Goal: Task Accomplishment & Management: Use online tool/utility

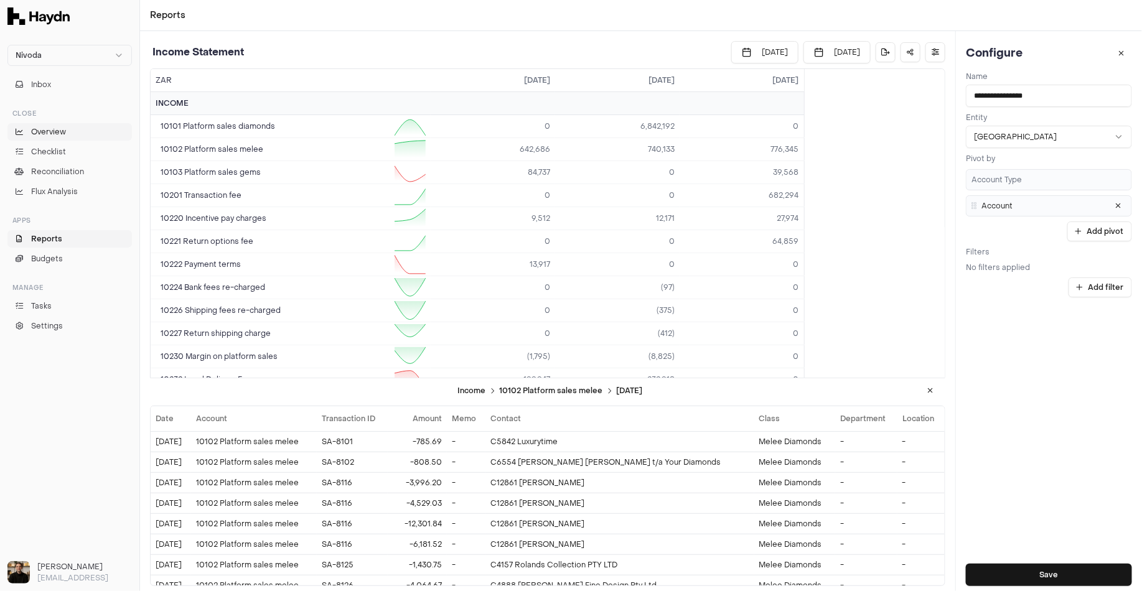
click at [59, 133] on span "Overview" at bounding box center [48, 131] width 35 height 11
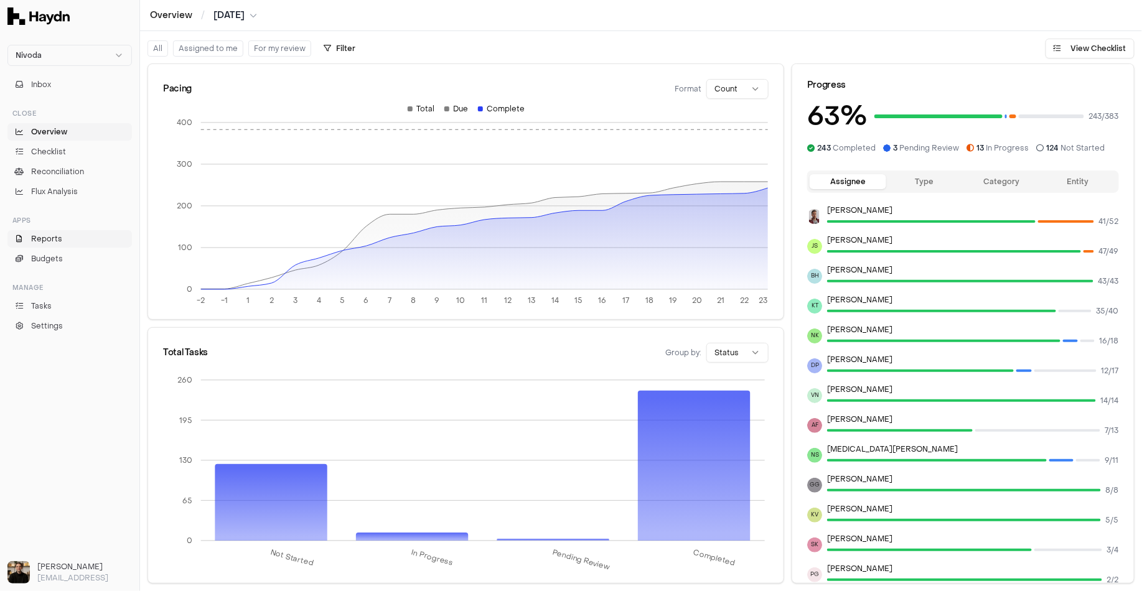
click at [73, 242] on link "Reports" at bounding box center [69, 238] width 124 height 17
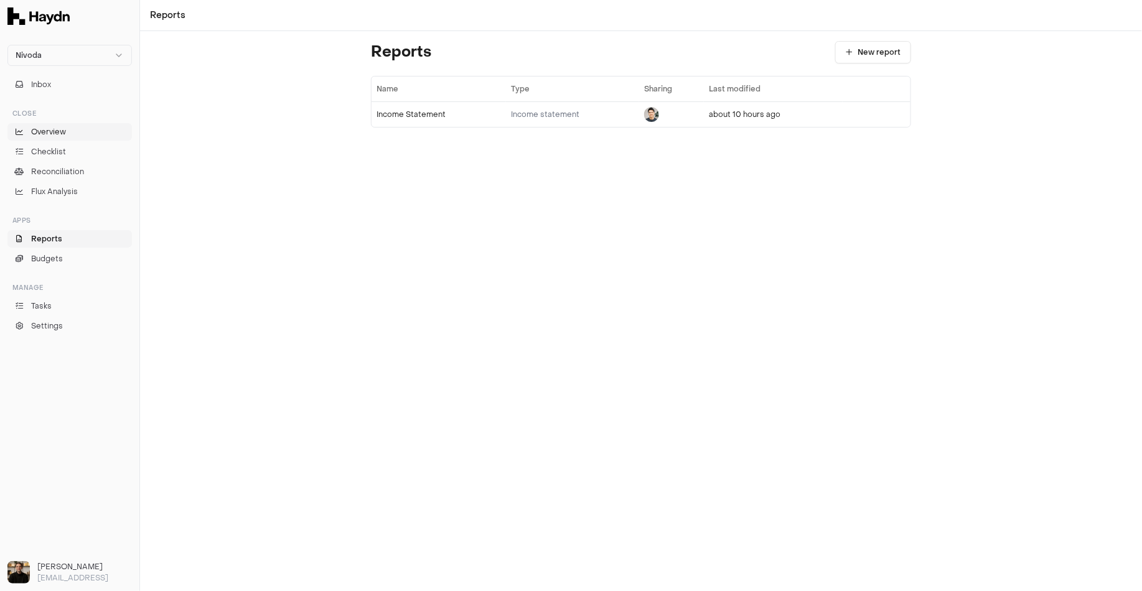
click at [57, 134] on span "Overview" at bounding box center [48, 131] width 35 height 11
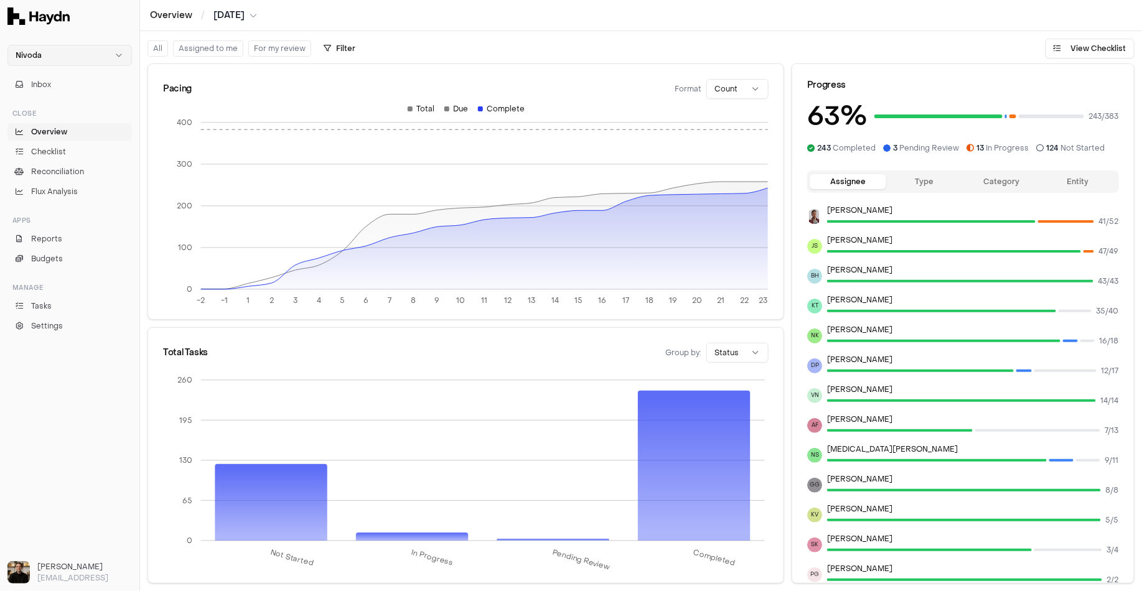
click at [58, 53] on html "Nivoda Inbox Close Overview Checklist Reconciliation Flux Analysis Apps Reports…" at bounding box center [571, 295] width 1142 height 591
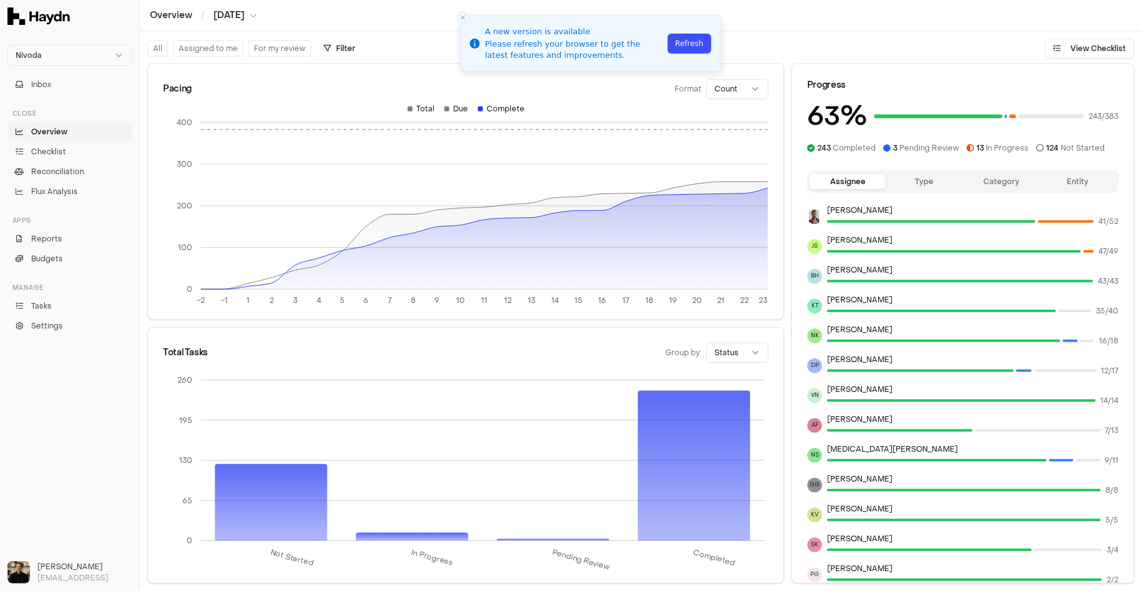
click at [690, 44] on button "Refresh" at bounding box center [688, 44] width 43 height 20
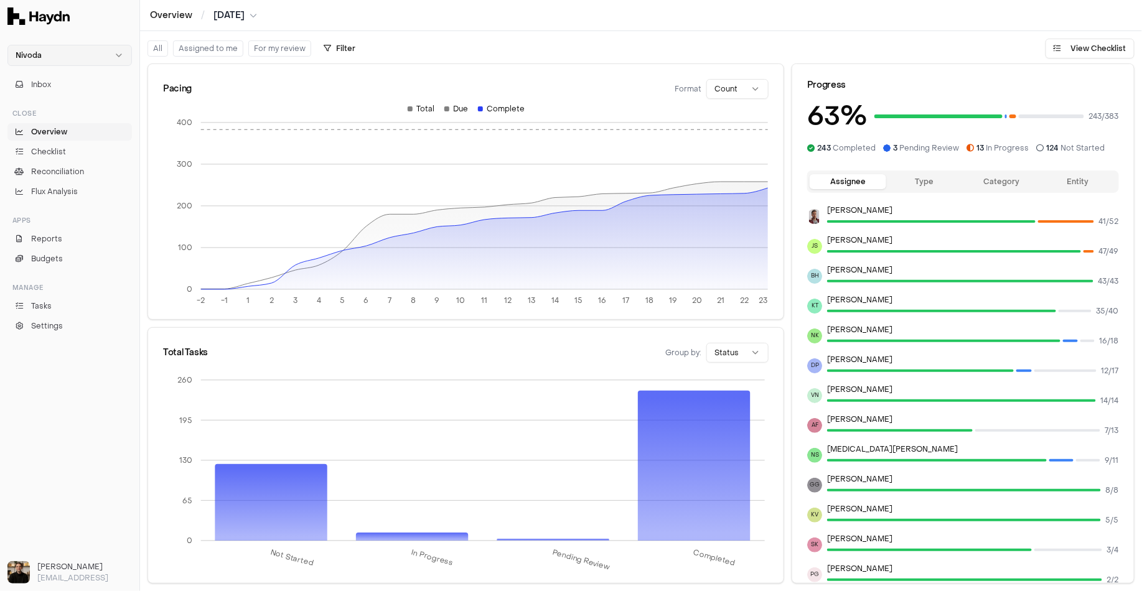
click at [73, 56] on html "Nivoda Inbox Close Overview Checklist Reconciliation Flux Analysis Apps Reports…" at bounding box center [571, 295] width 1142 height 591
click at [44, 144] on div "Heroes" at bounding box center [70, 149] width 118 height 17
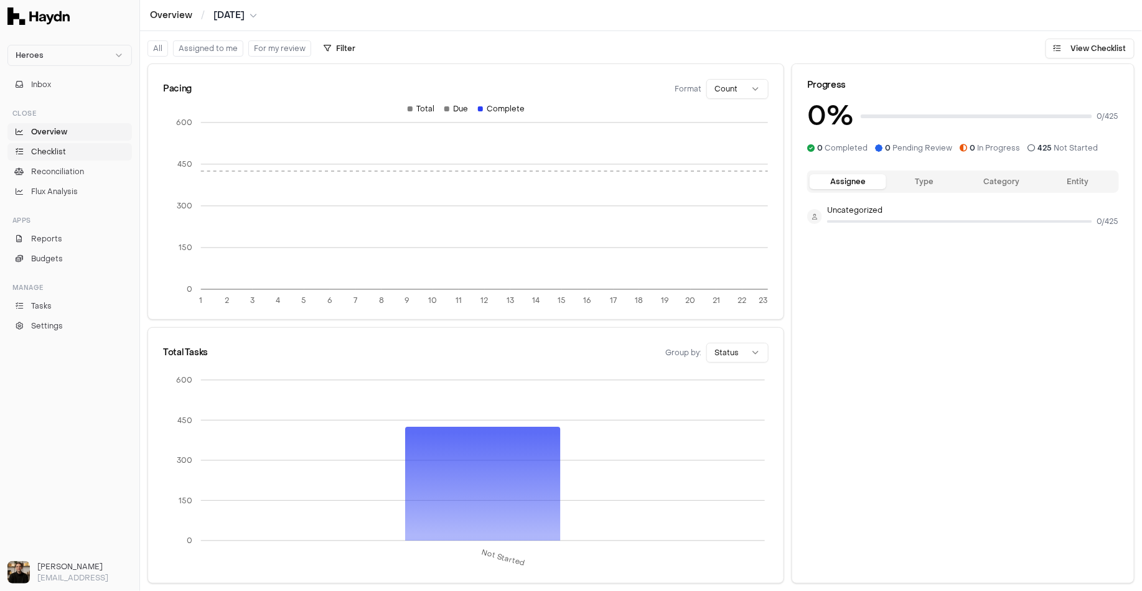
click at [49, 146] on span "Checklist" at bounding box center [48, 151] width 35 height 11
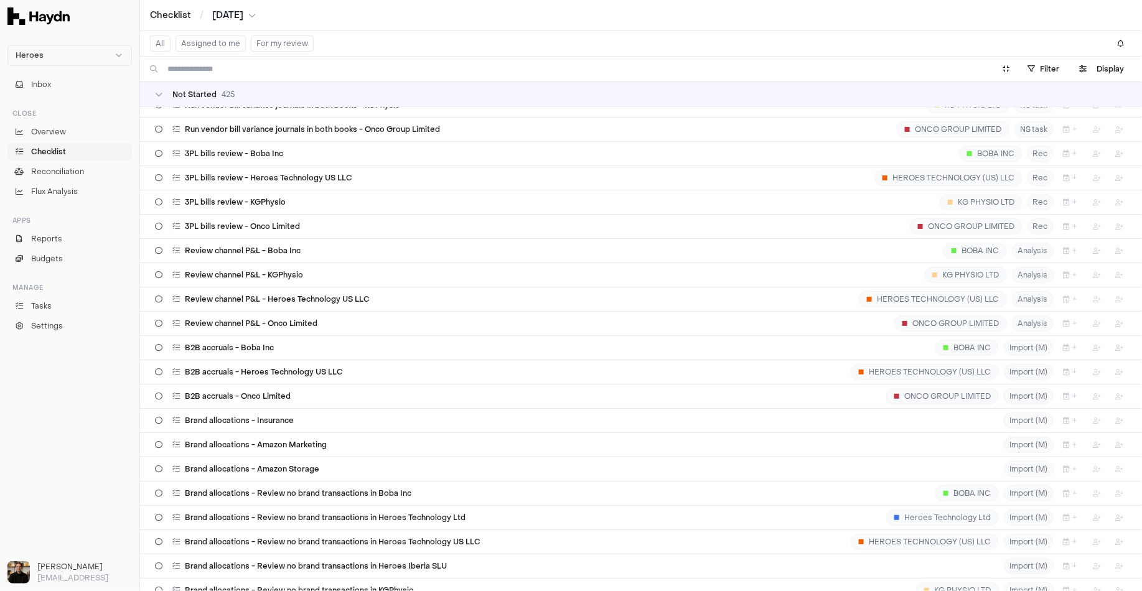
scroll to position [9732, 0]
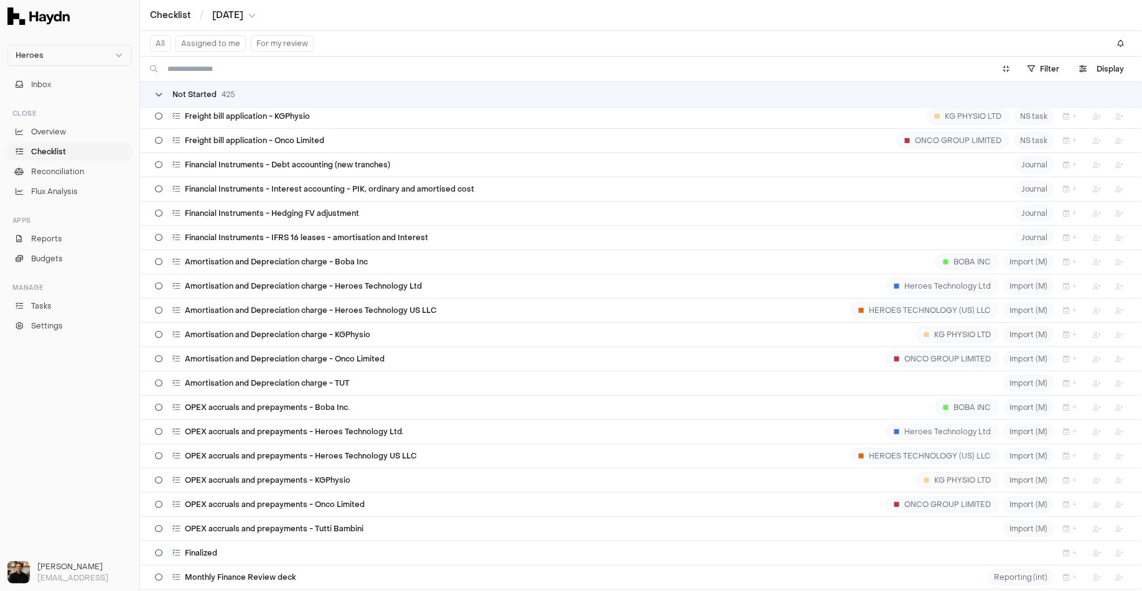
click at [174, 93] on span "Not Started" at bounding box center [194, 95] width 44 height 10
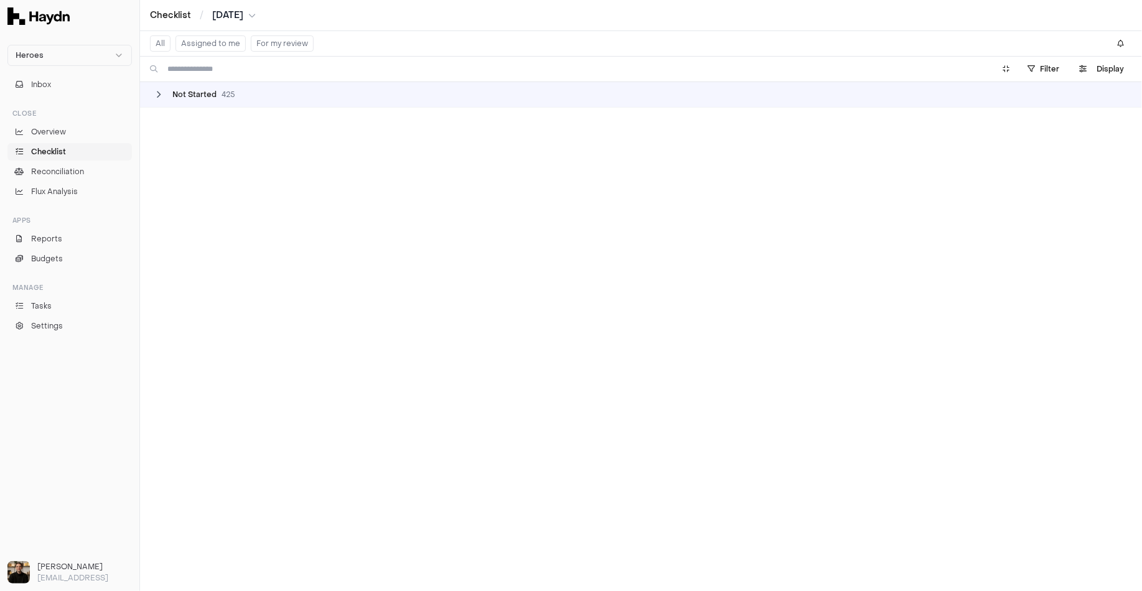
scroll to position [0, 0]
click at [172, 91] on span "Not Started" at bounding box center [194, 95] width 44 height 10
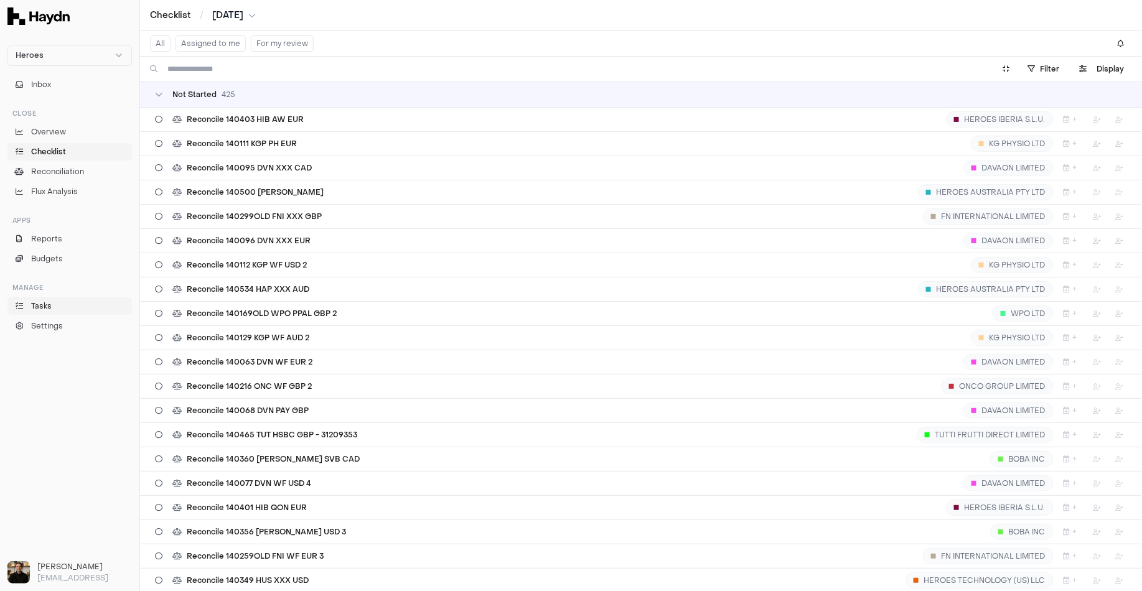
click at [45, 309] on span "Tasks" at bounding box center [41, 305] width 21 height 11
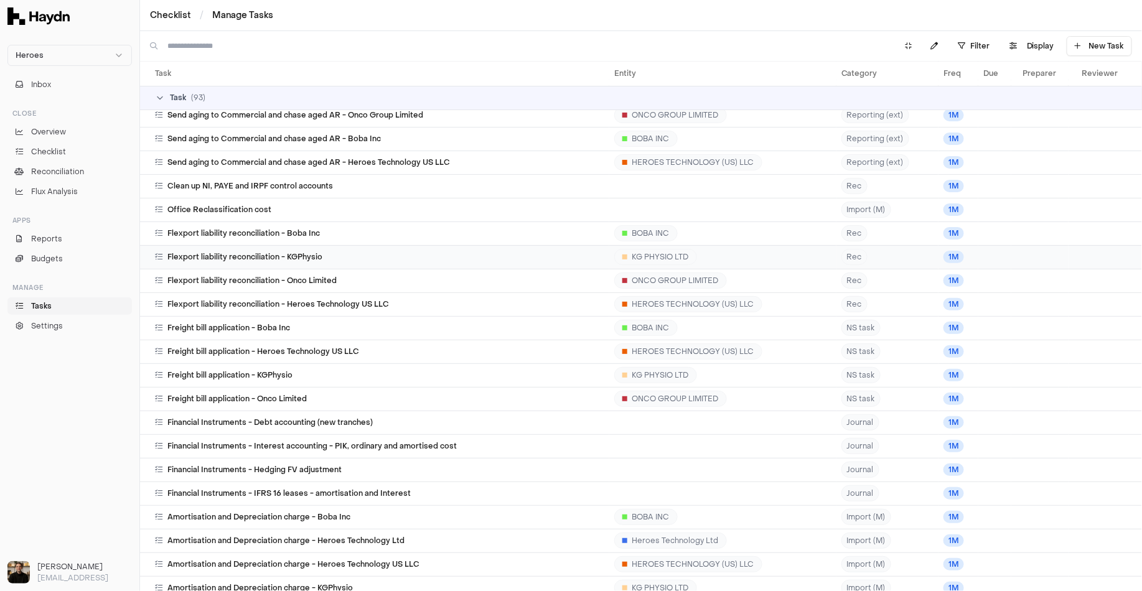
scroll to position [9587, 0]
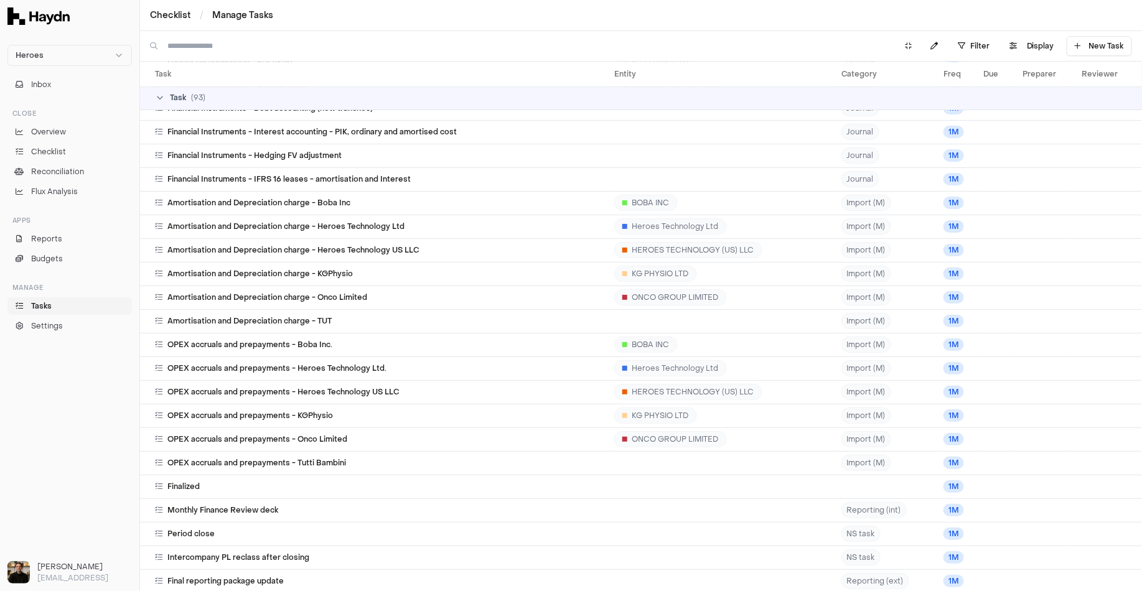
click at [174, 100] on span "Task" at bounding box center [178, 98] width 16 height 10
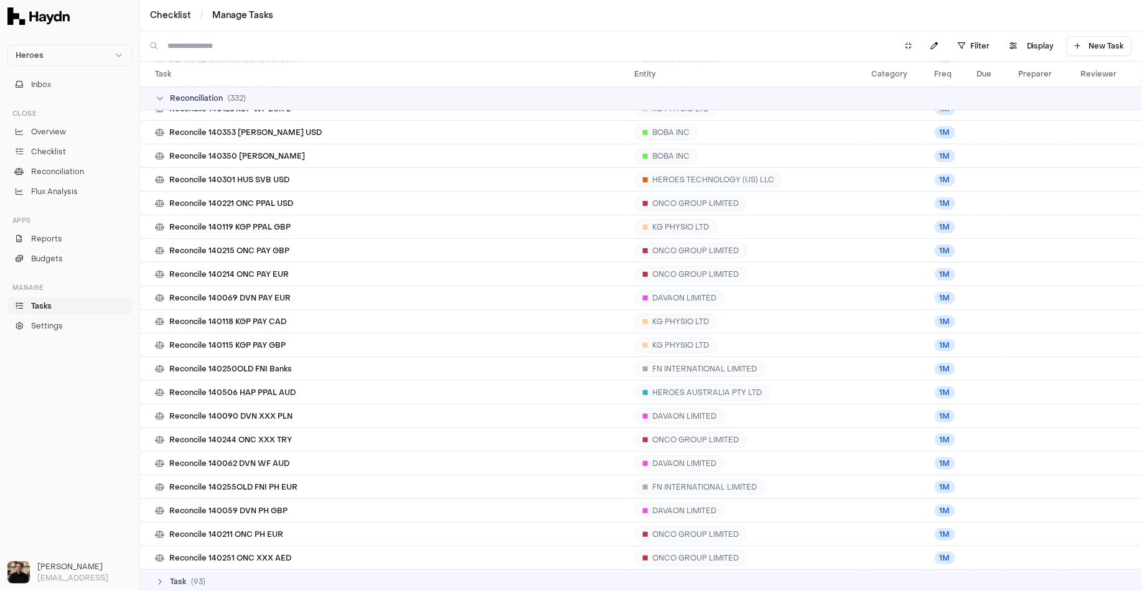
click at [169, 100] on div "Reconciliation ( 332 )" at bounding box center [646, 98] width 982 height 10
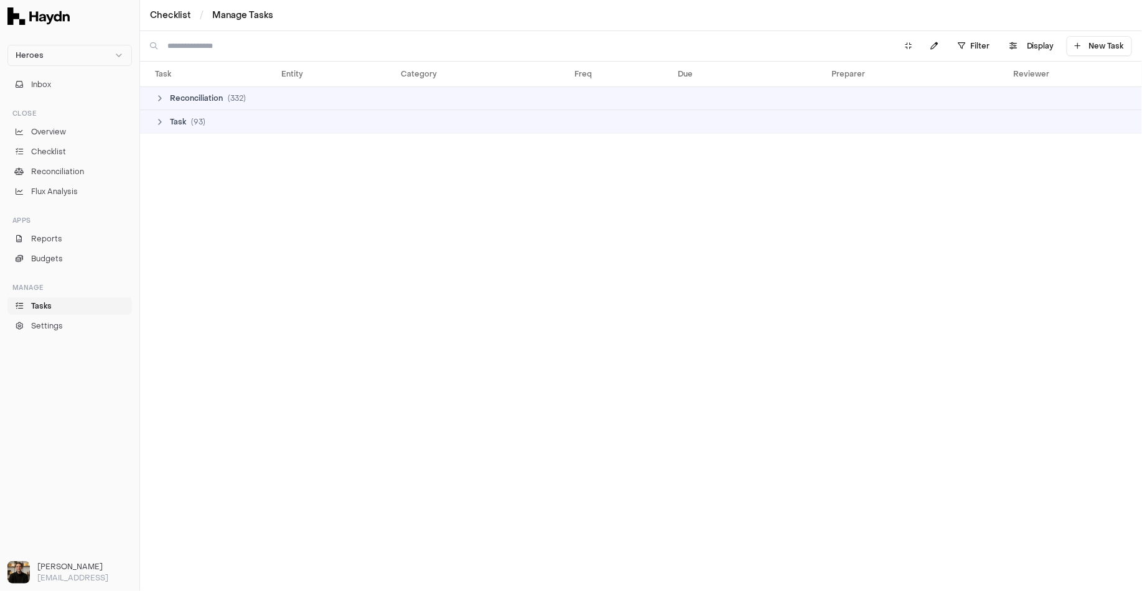
click at [174, 125] on span "Task" at bounding box center [178, 122] width 16 height 10
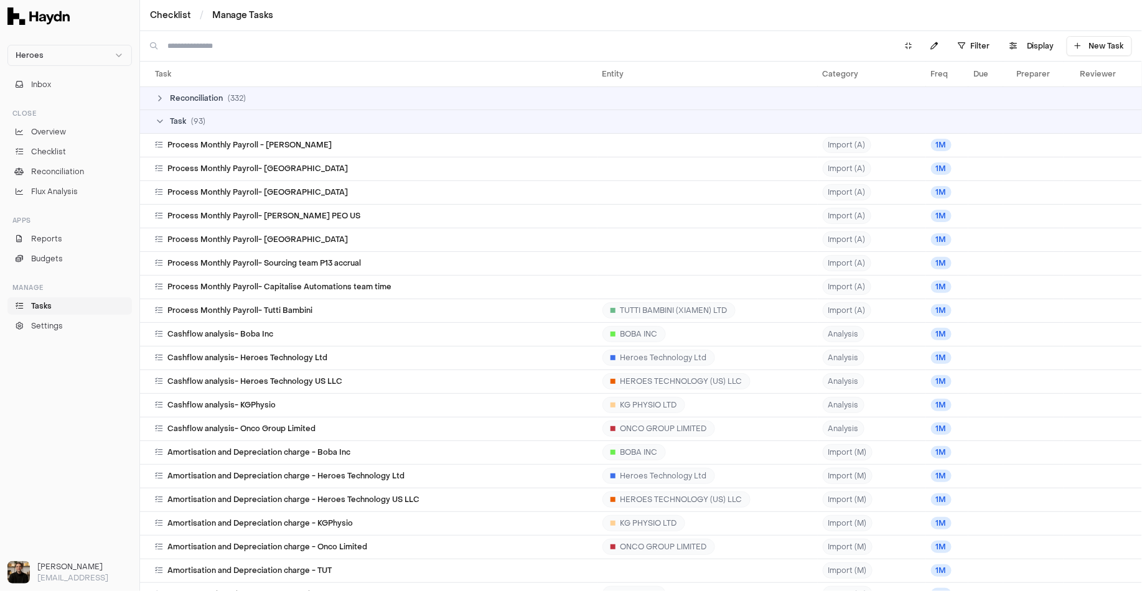
click at [171, 124] on span "Task" at bounding box center [178, 121] width 16 height 10
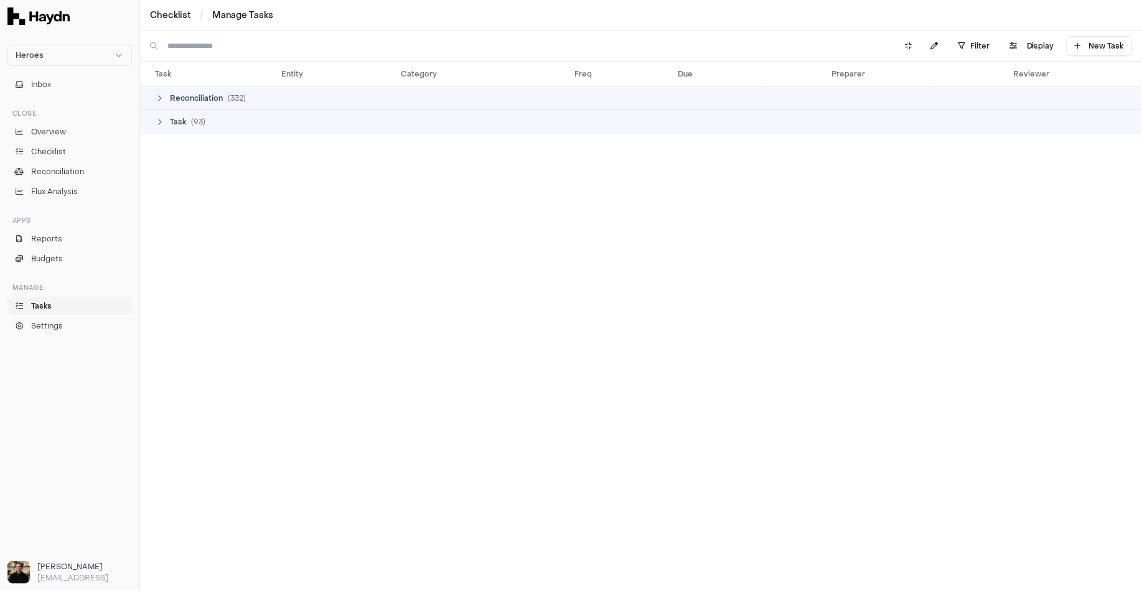
click at [171, 124] on span "Task" at bounding box center [178, 122] width 16 height 10
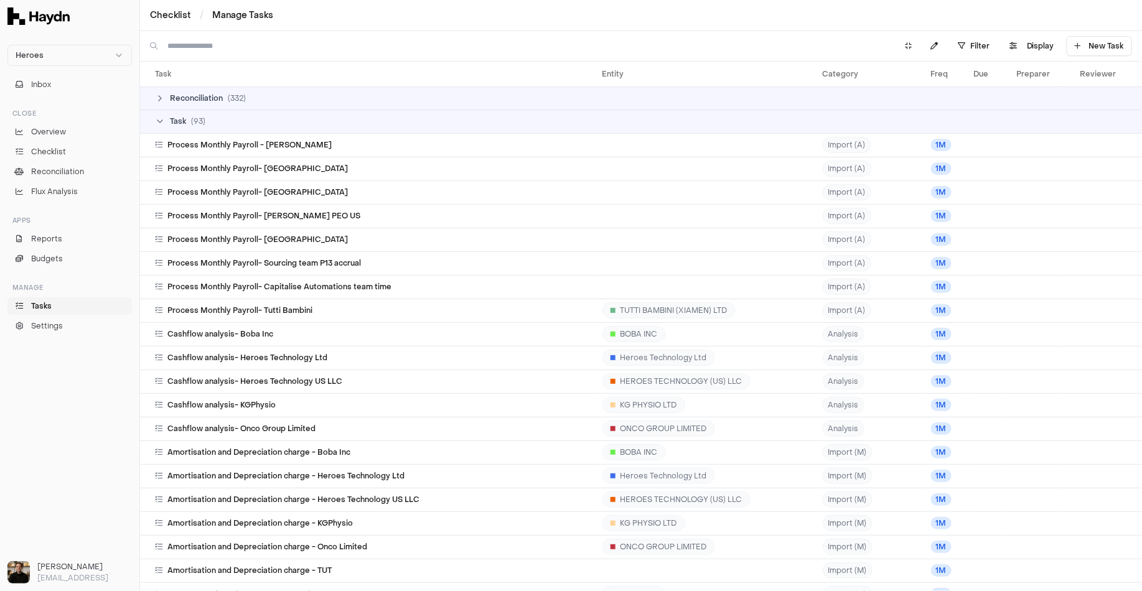
click at [229, 119] on div "Task ( 93 )" at bounding box center [646, 121] width 982 height 10
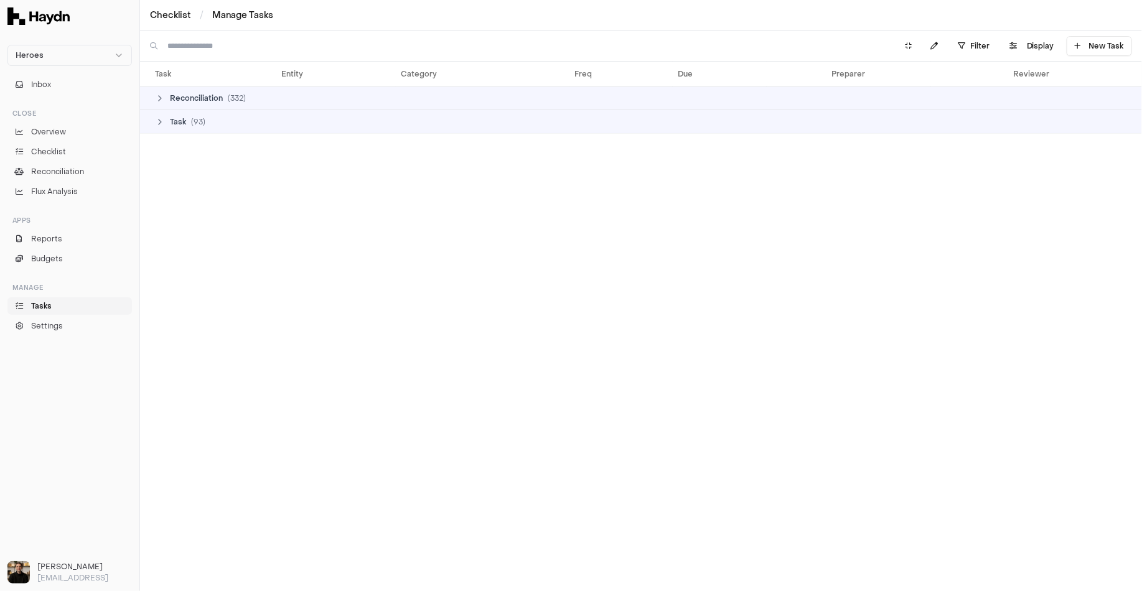
click at [226, 104] on td "Reconciliation ( 332 )" at bounding box center [641, 98] width 1002 height 24
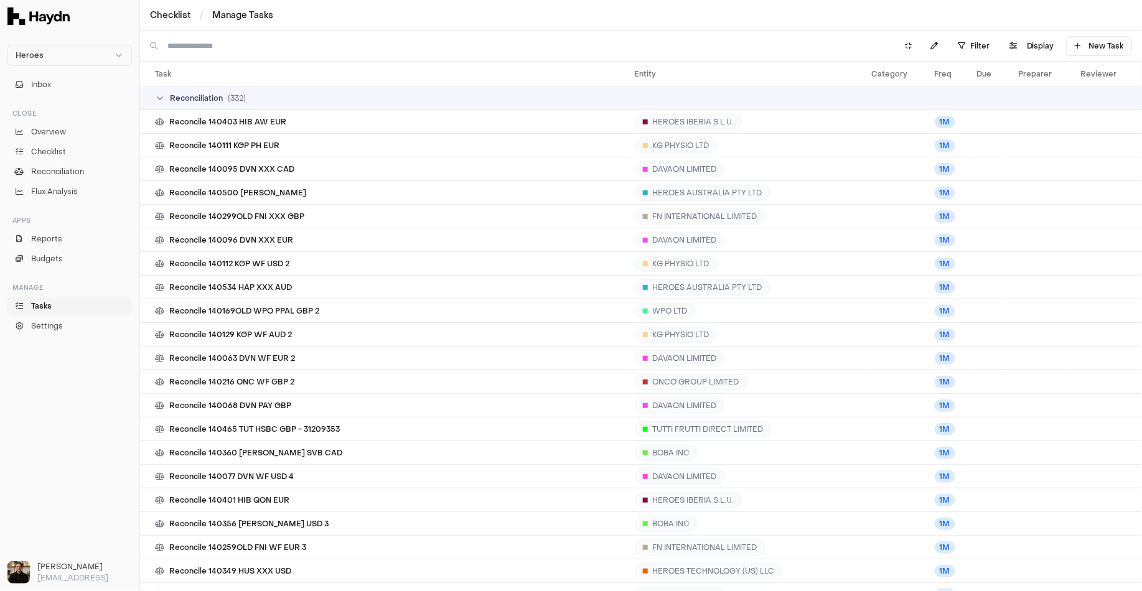
click at [228, 103] on td "Reconciliation ( 332 )" at bounding box center [641, 98] width 1002 height 24
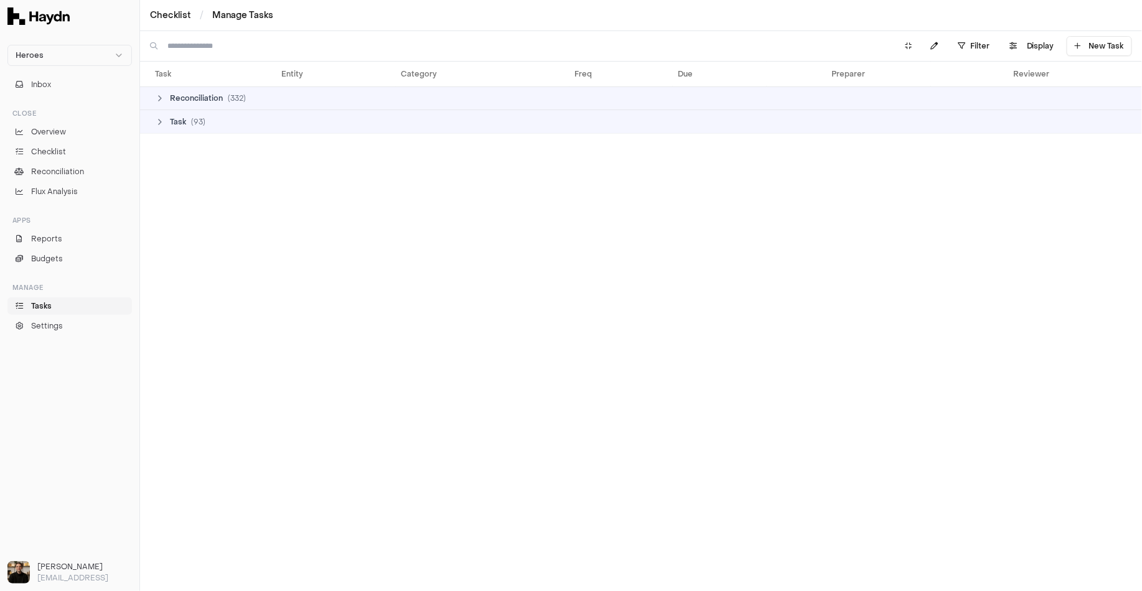
click at [222, 114] on td "Task ( 93 )" at bounding box center [641, 122] width 1002 height 24
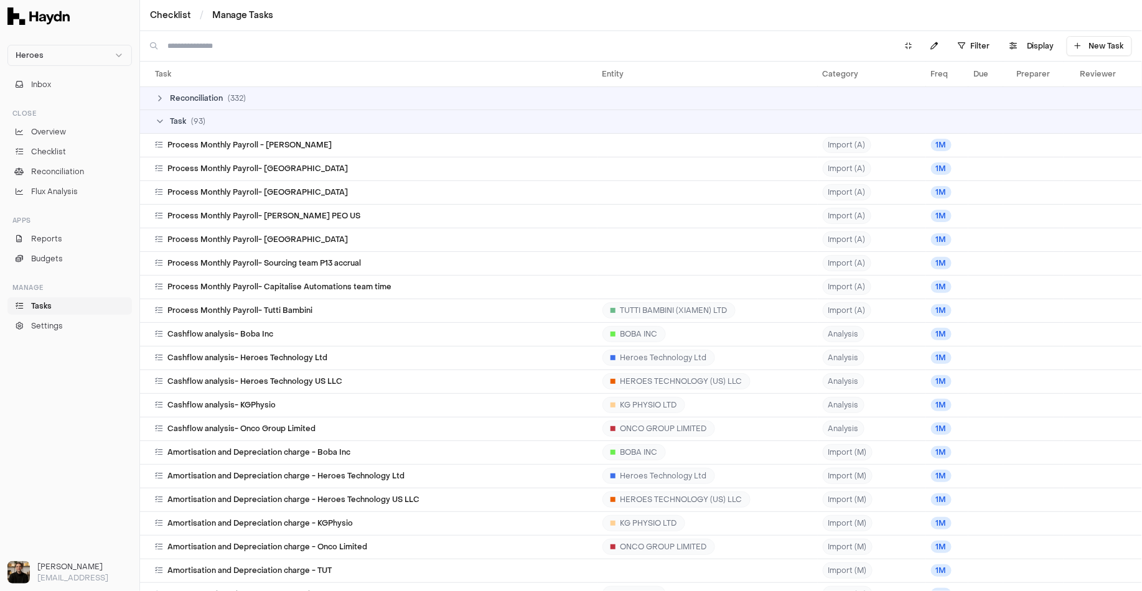
click at [220, 118] on div "Task ( 93 )" at bounding box center [646, 121] width 982 height 10
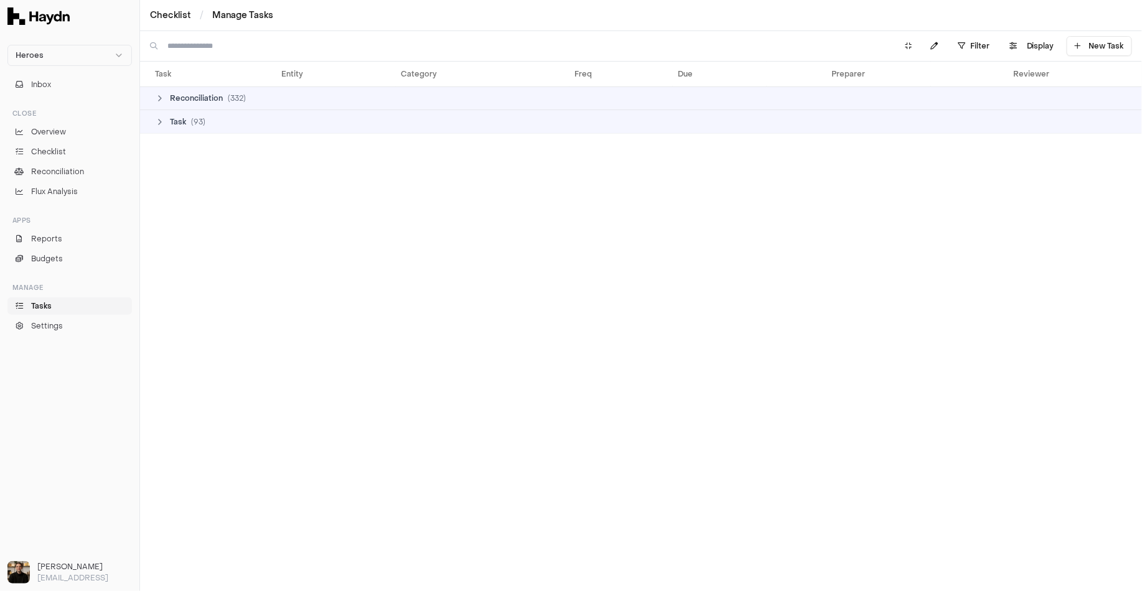
click at [220, 98] on span "Reconciliation" at bounding box center [196, 98] width 53 height 10
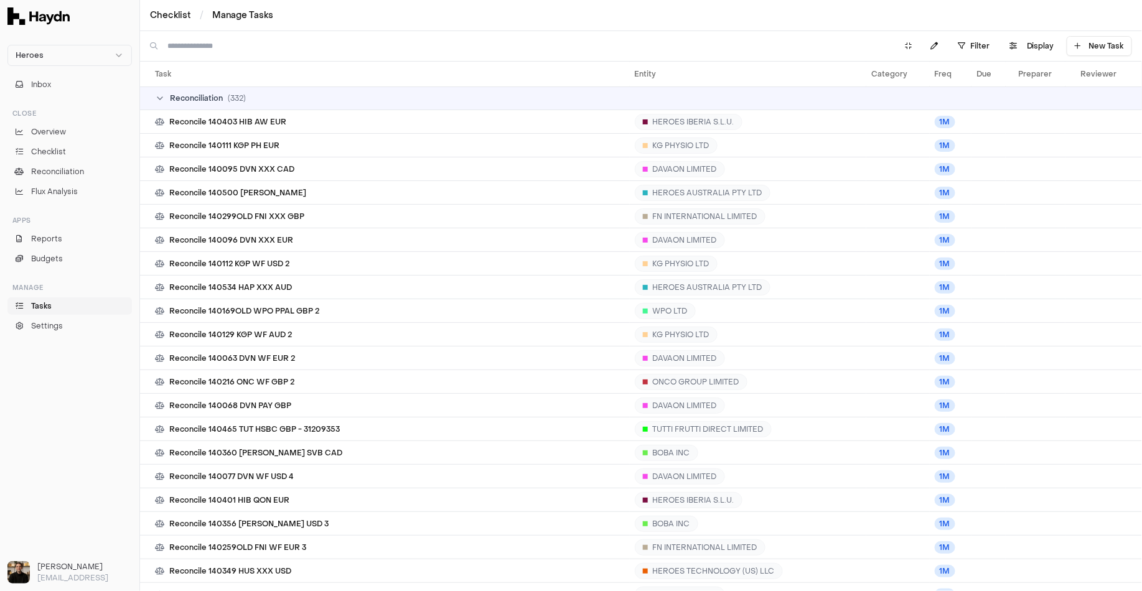
click at [220, 98] on span "Reconciliation" at bounding box center [196, 98] width 53 height 10
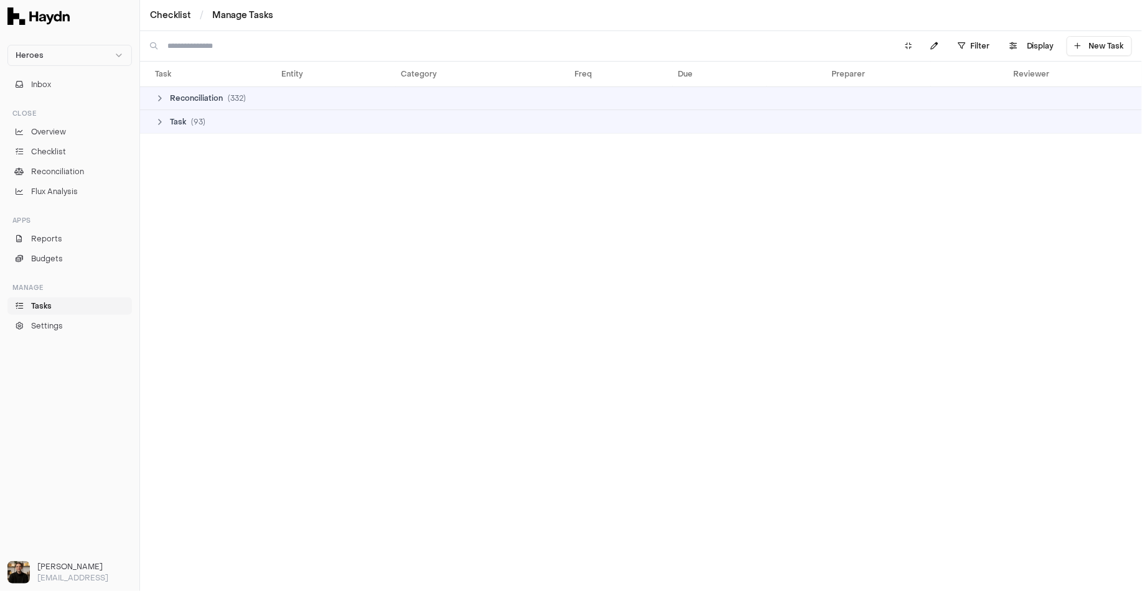
click at [213, 112] on td "Task ( 93 )" at bounding box center [641, 122] width 1002 height 24
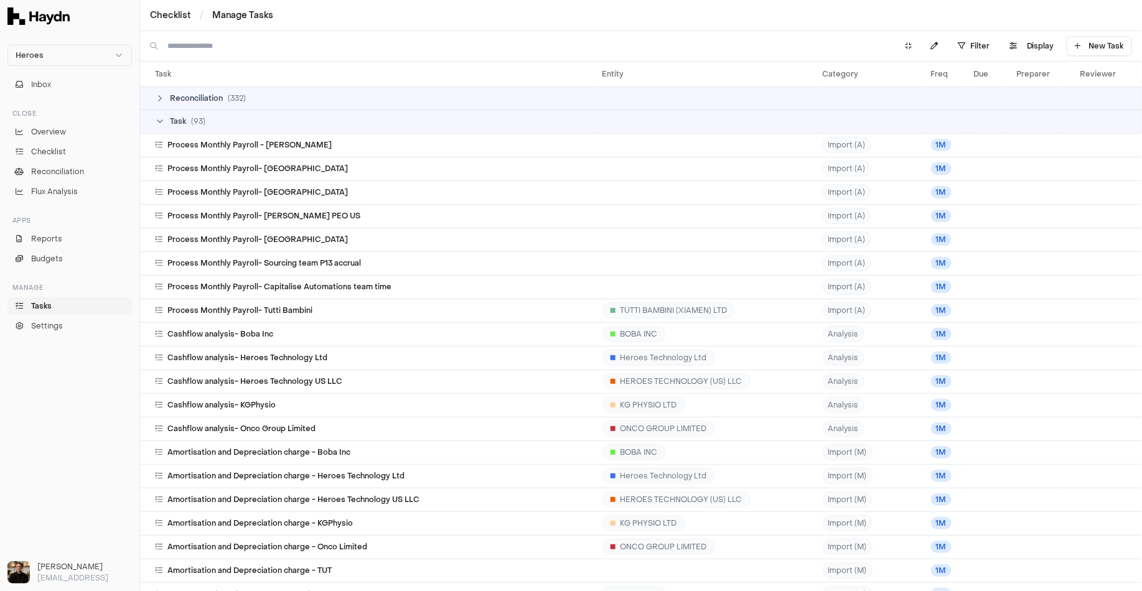
click at [210, 116] on td "Task ( 93 )" at bounding box center [641, 122] width 1002 height 24
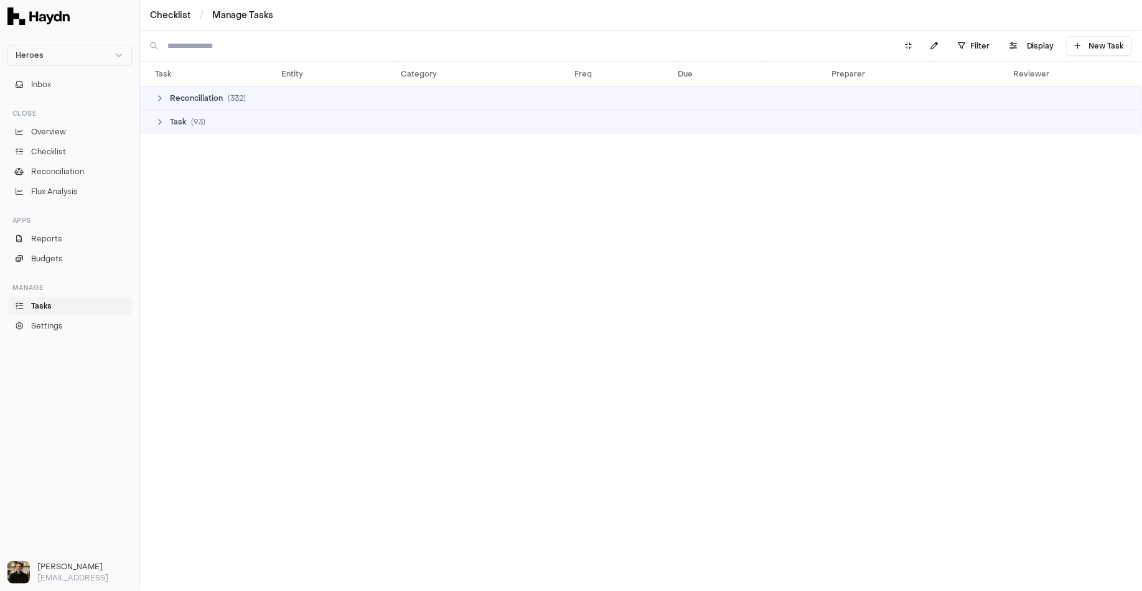
click at [213, 97] on span "Reconciliation" at bounding box center [196, 98] width 53 height 10
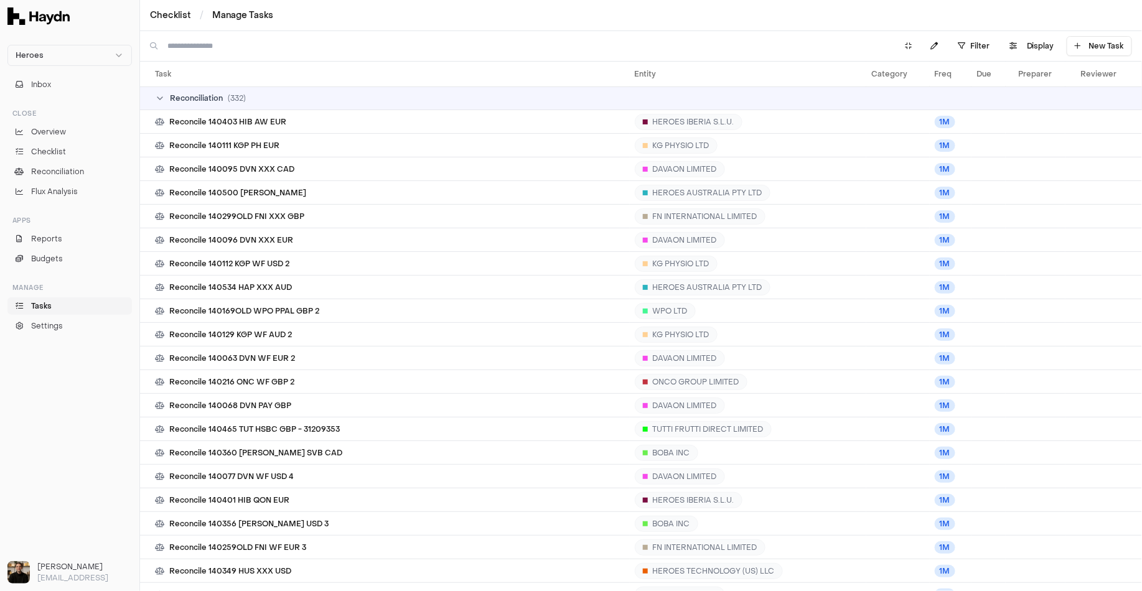
click at [213, 97] on span "Reconciliation" at bounding box center [196, 98] width 53 height 10
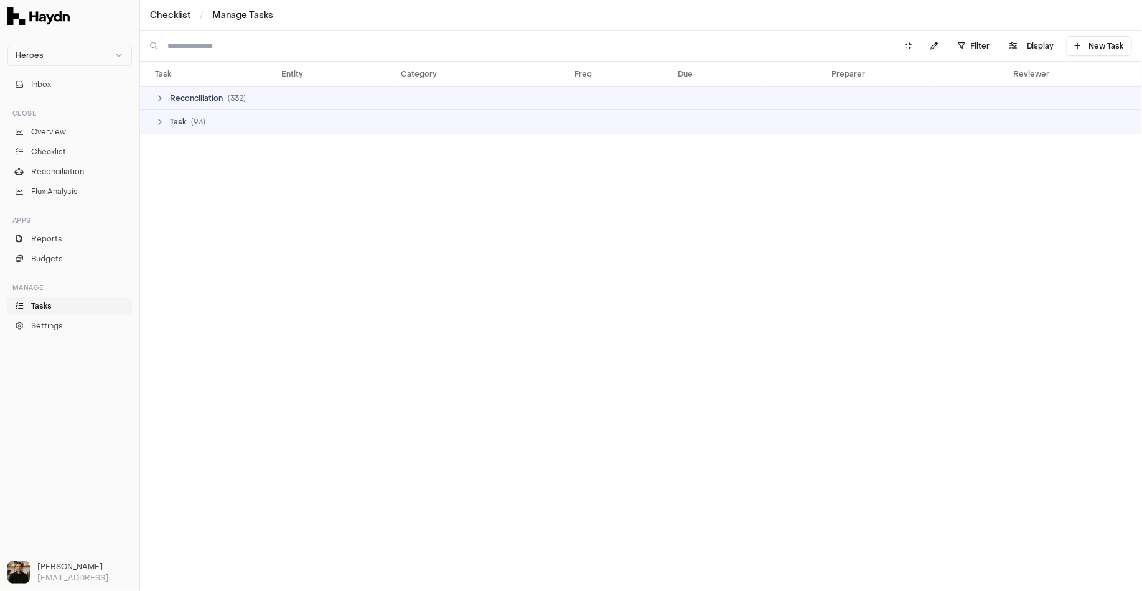
click at [164, 124] on icon at bounding box center [160, 122] width 10 height 10
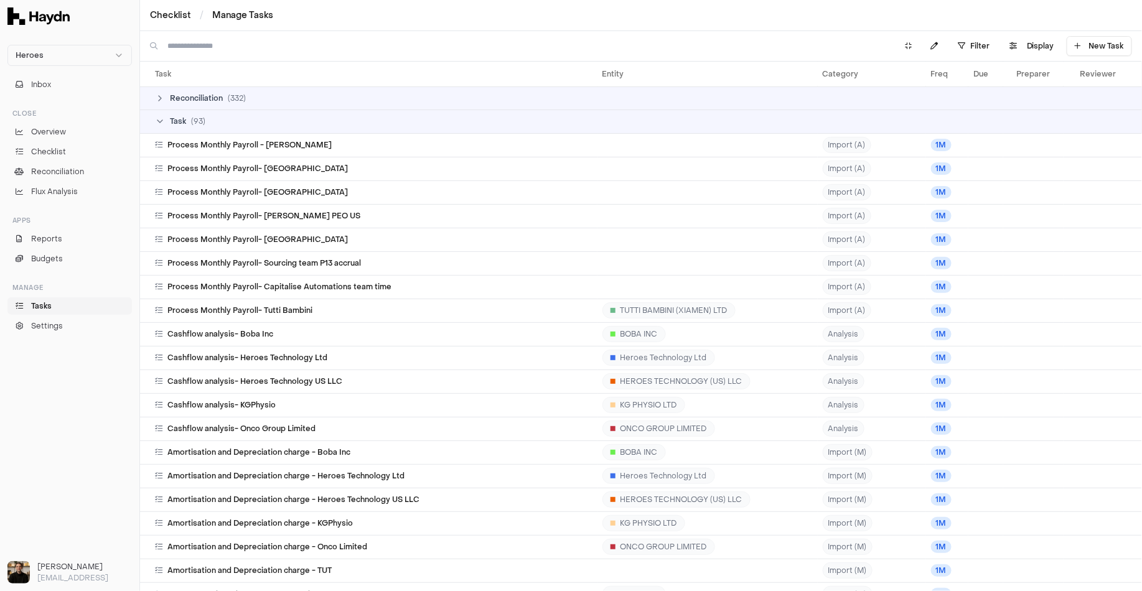
click at [164, 123] on icon at bounding box center [160, 121] width 10 height 10
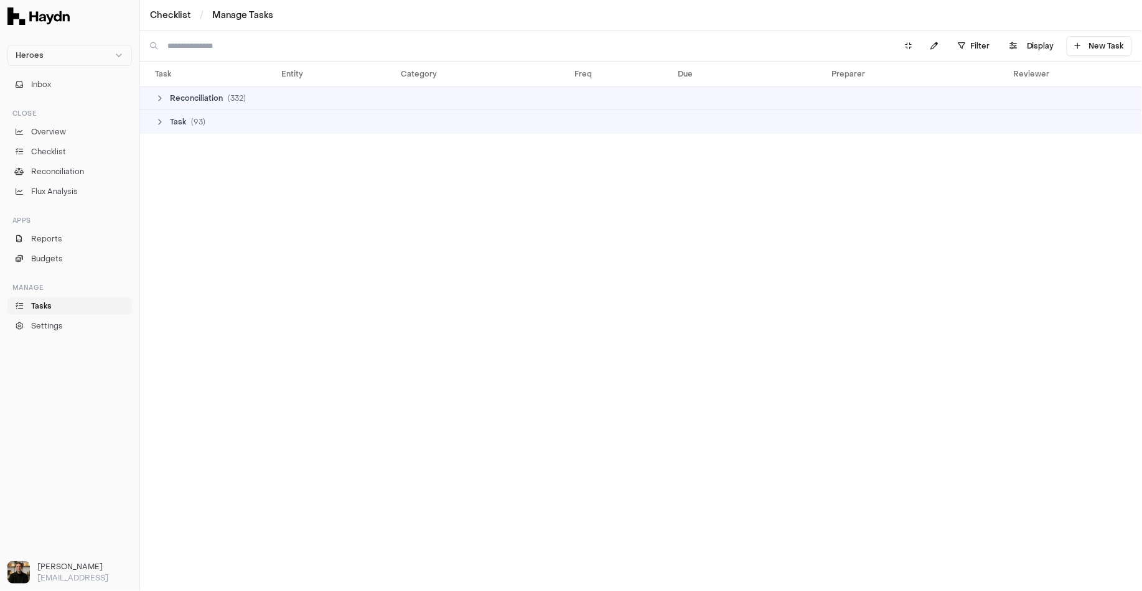
click at [161, 98] on icon at bounding box center [160, 98] width 10 height 10
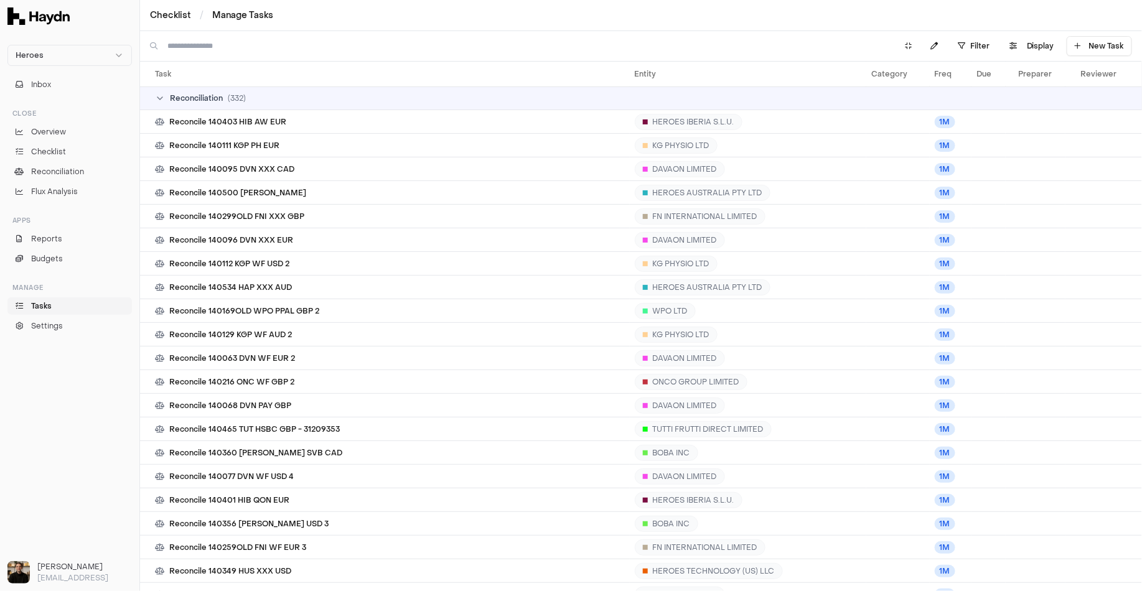
click at [160, 97] on icon at bounding box center [159, 98] width 5 height 2
